Goal: Information Seeking & Learning: Learn about a topic

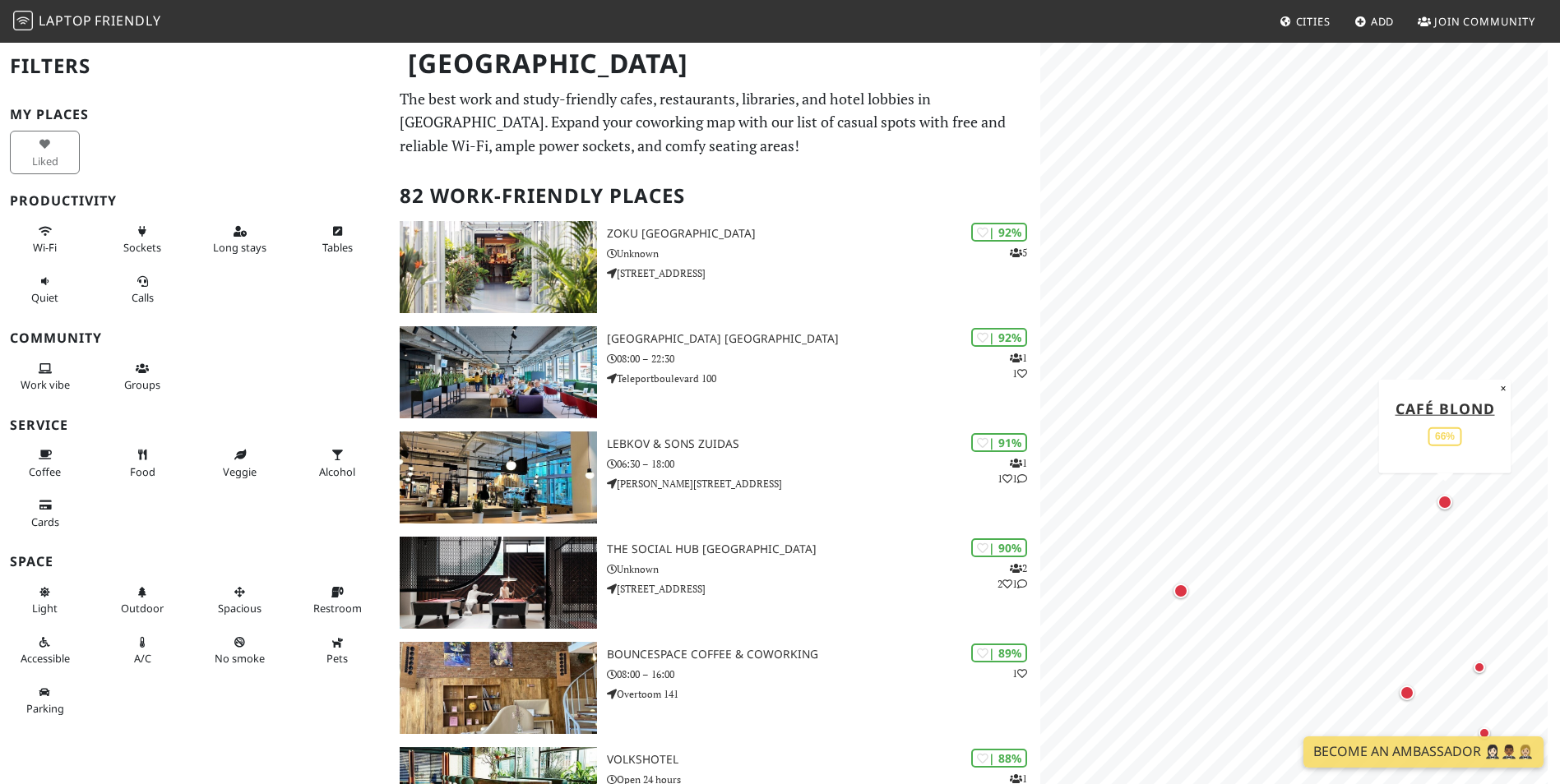
click at [1437, 504] on div "Map marker" at bounding box center [1445, 502] width 21 height 21
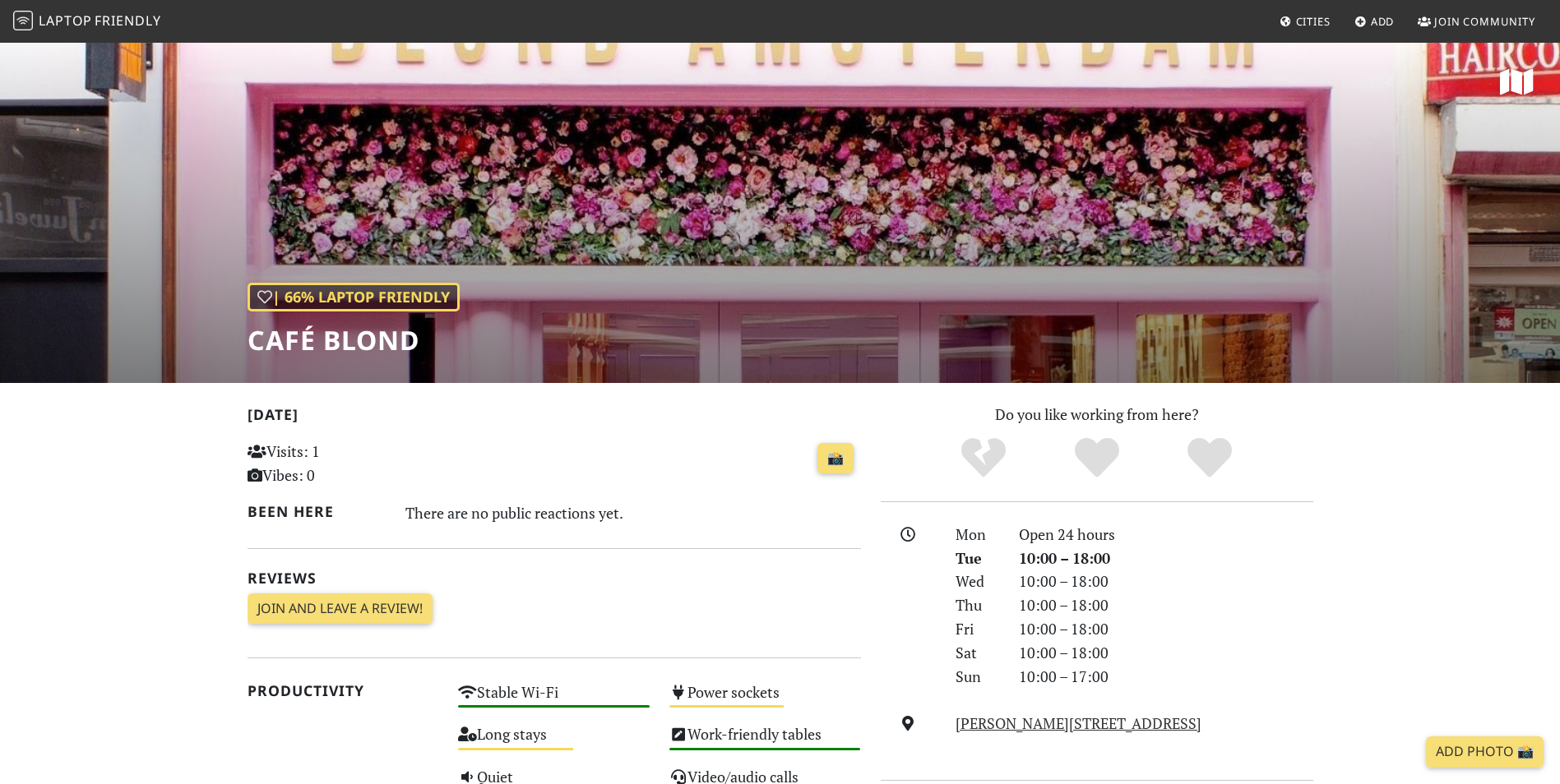
click at [689, 278] on div "| 66% Laptop Friendly Café Blond" at bounding box center [780, 212] width 1560 height 342
click at [342, 333] on h1 "Café Blond" at bounding box center [354, 340] width 213 height 31
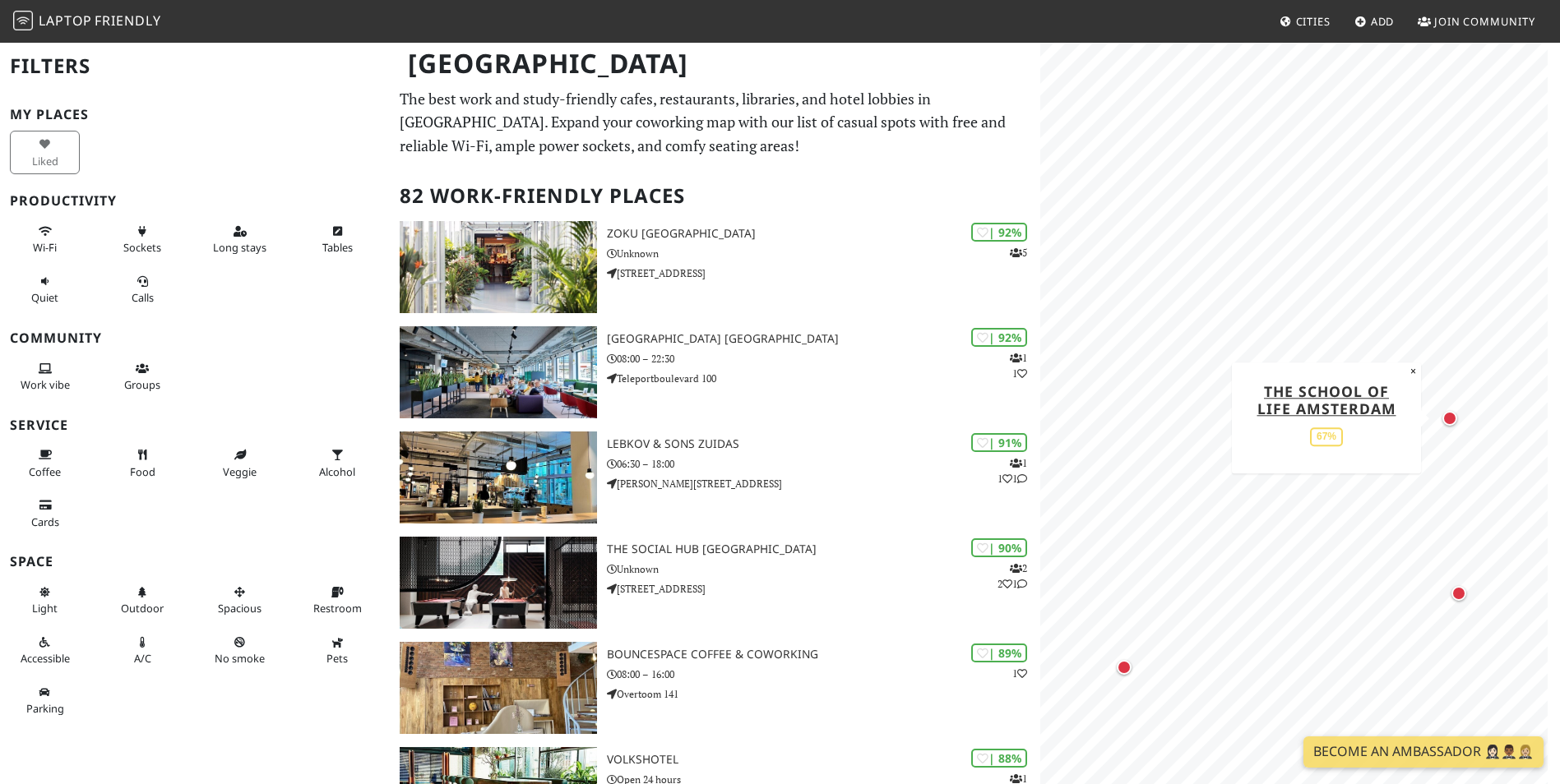
click at [1452, 420] on div "Map marker" at bounding box center [1450, 418] width 15 height 15
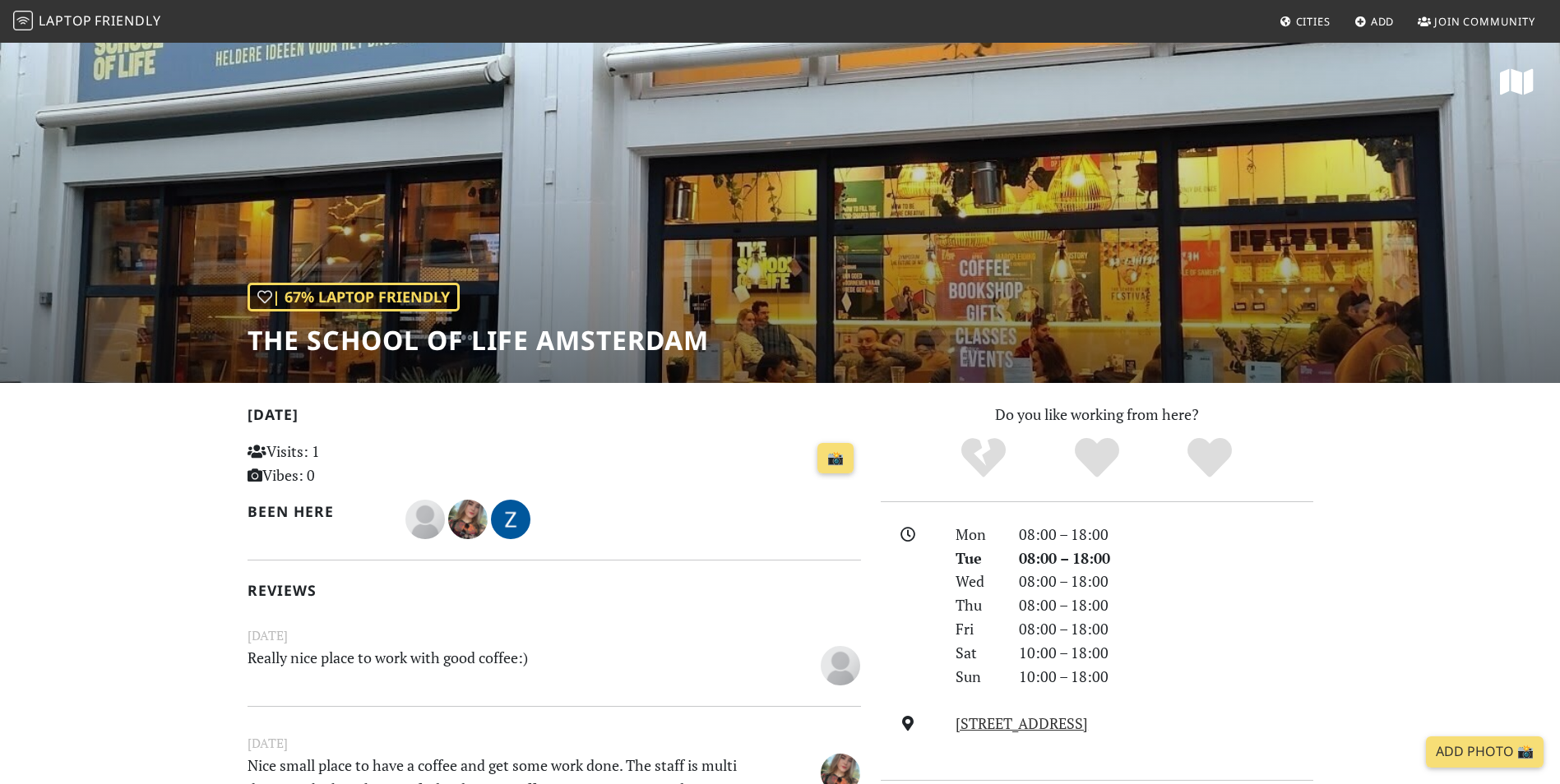
click at [745, 264] on div "| 67% Laptop Friendly The School of Life Amsterdam" at bounding box center [780, 212] width 1560 height 342
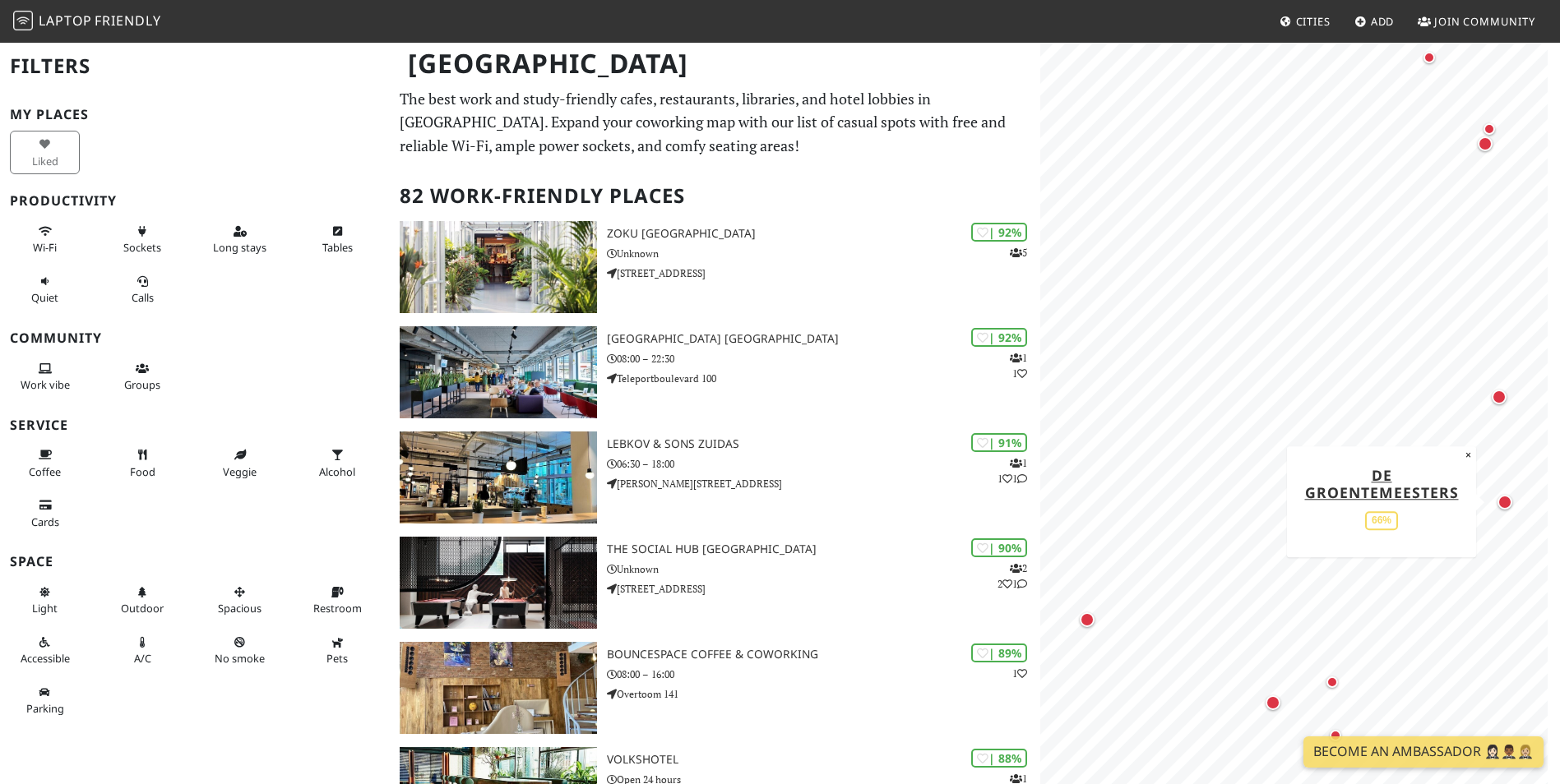
click at [1502, 500] on div "Map marker" at bounding box center [1504, 502] width 15 height 15
